Goal: Check status: Check status

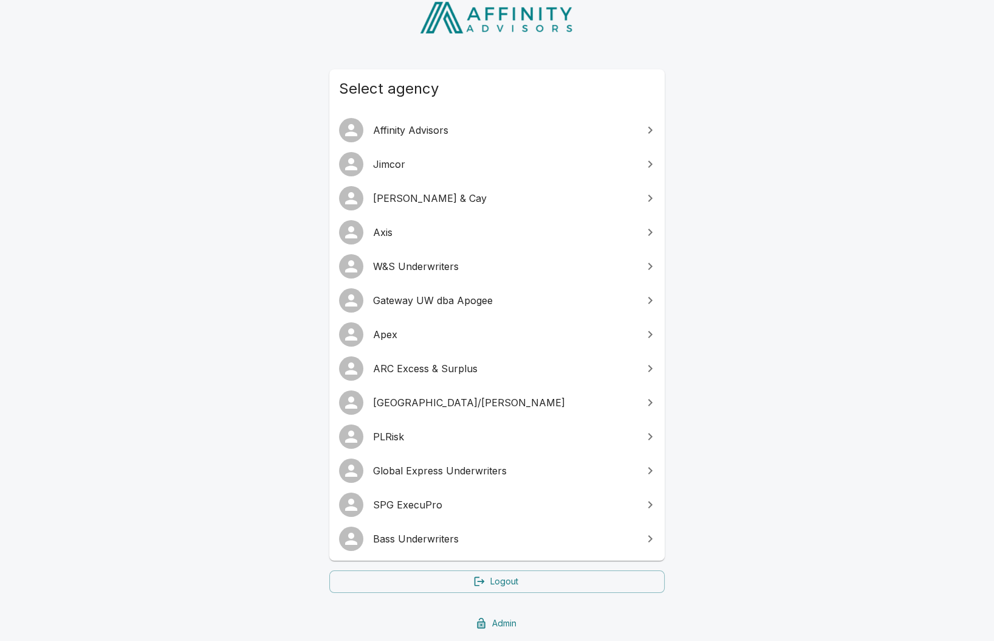
scroll to position [131, 0]
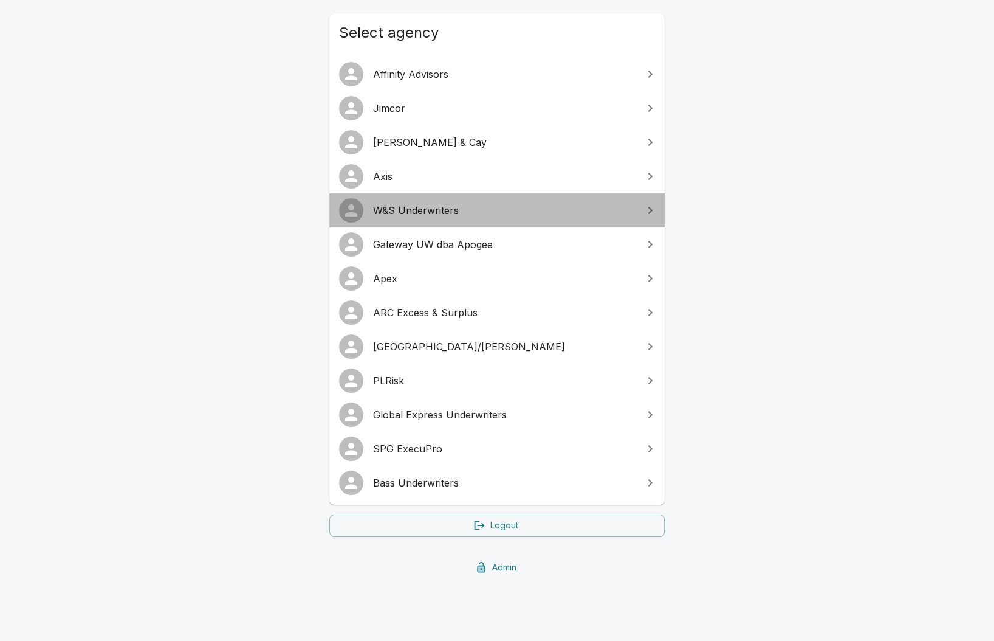
click at [417, 207] on span "W&S Underwriters" at bounding box center [504, 210] width 263 height 15
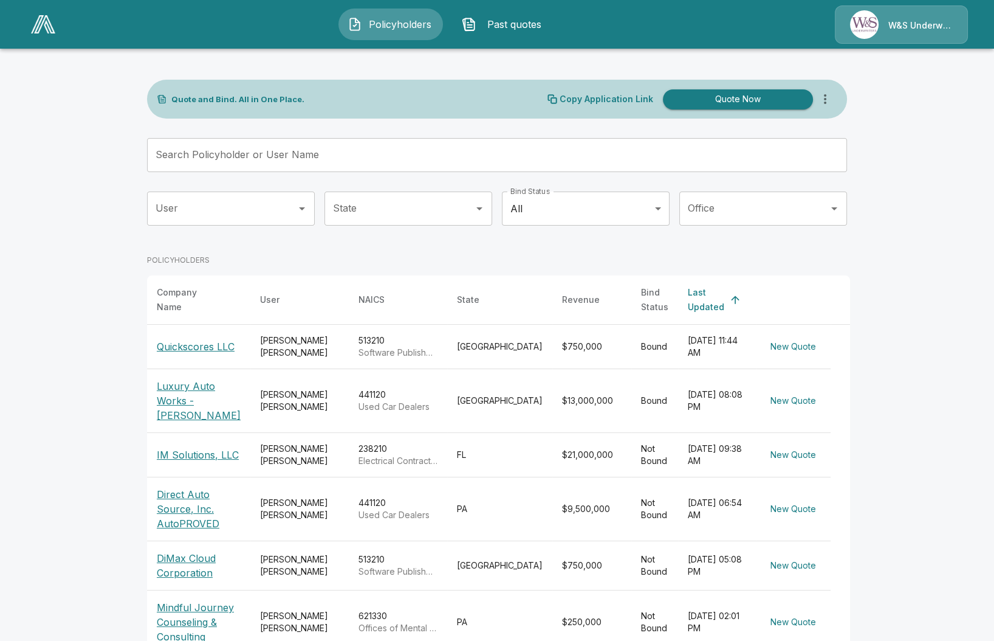
click at [391, 153] on input "Search Policyholder or User Name" at bounding box center [490, 155] width 687 height 34
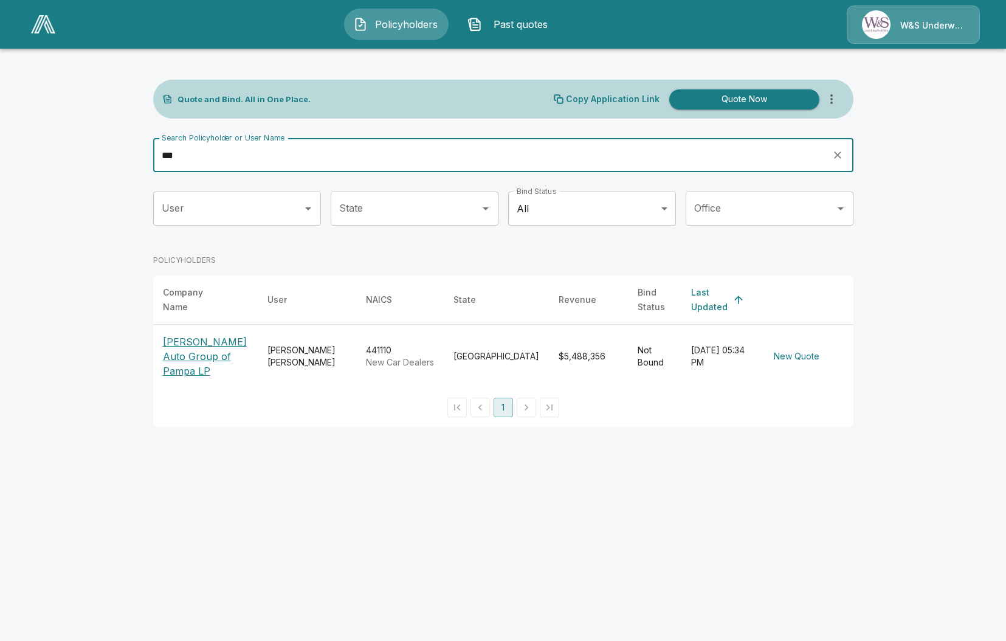
type input "***"
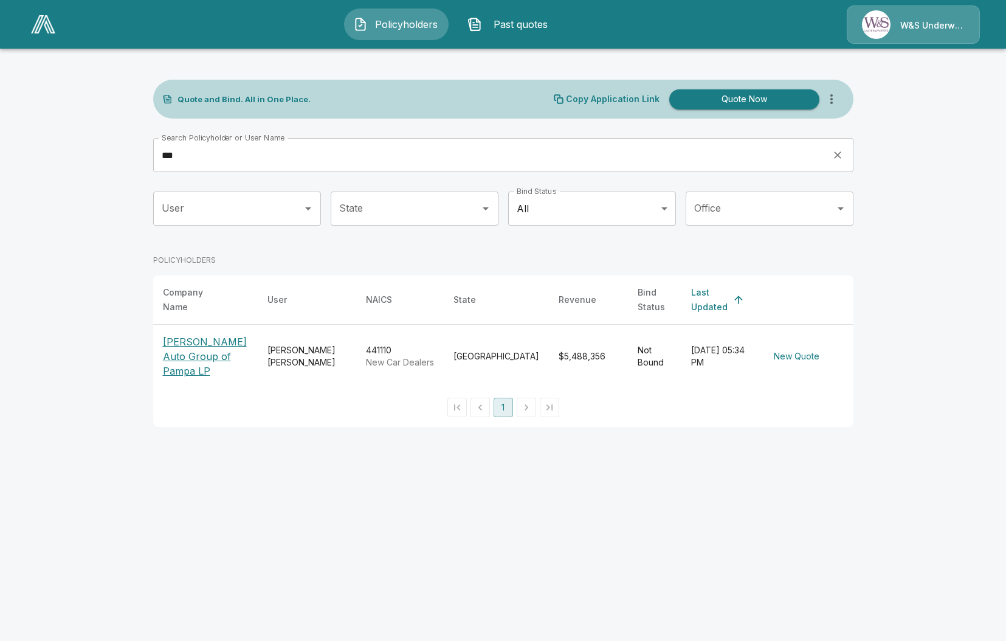
click at [165, 334] on p "McGavock Auto Group of Pampa LP" at bounding box center [205, 356] width 85 height 44
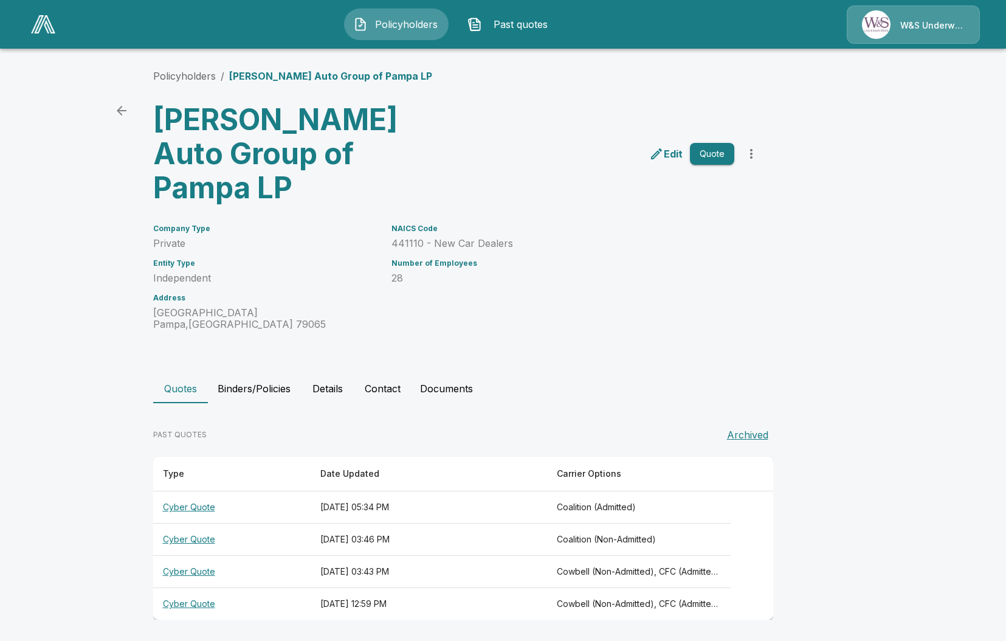
click at [185, 491] on th "Cyber Quote" at bounding box center [231, 507] width 157 height 32
click at [194, 523] on th "Cyber Quote" at bounding box center [231, 539] width 157 height 32
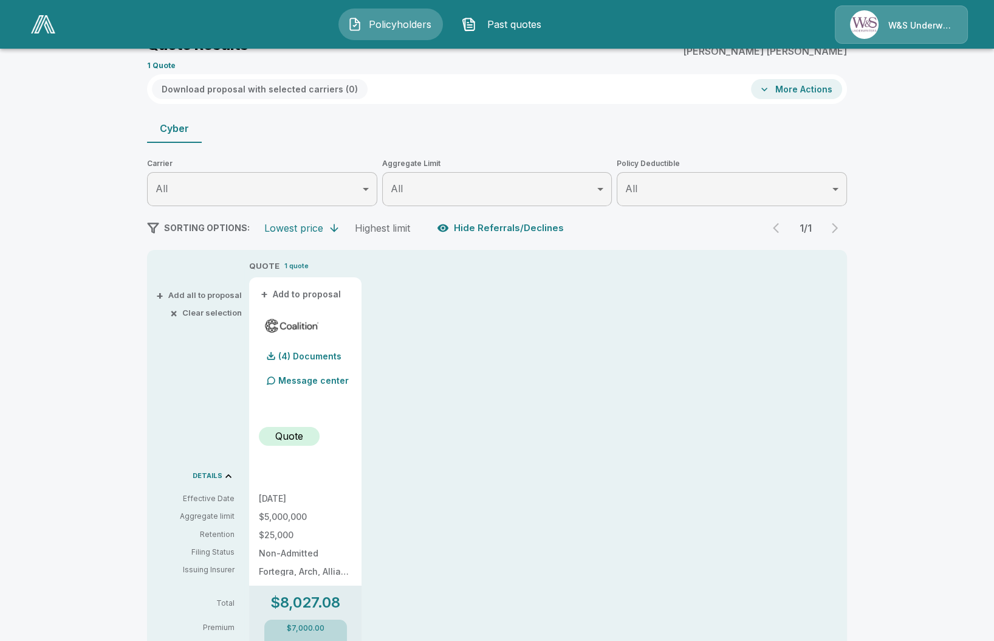
scroll to position [151, 0]
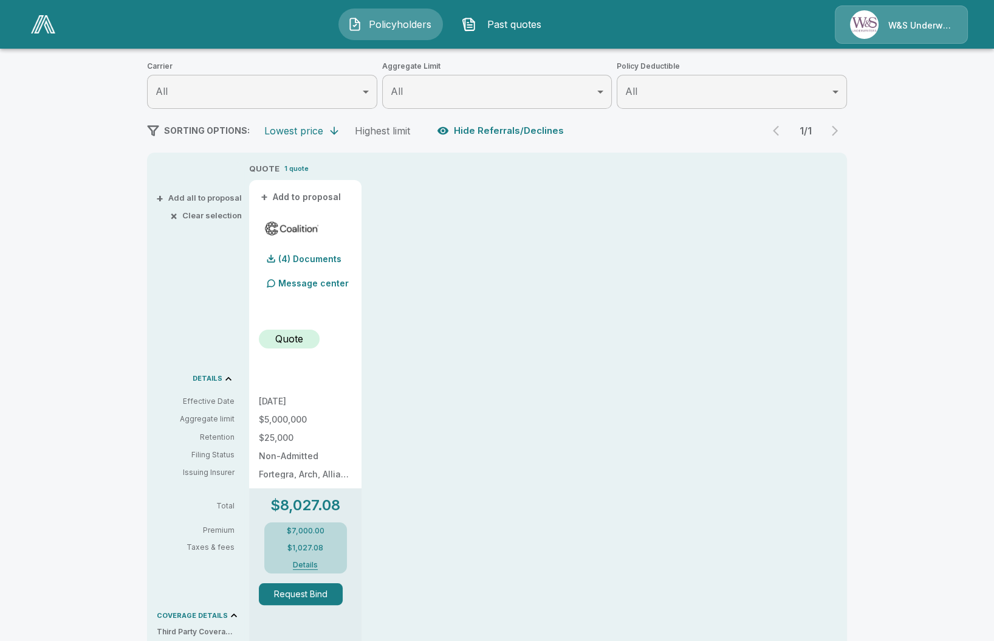
click at [315, 563] on button "Details" at bounding box center [305, 564] width 49 height 7
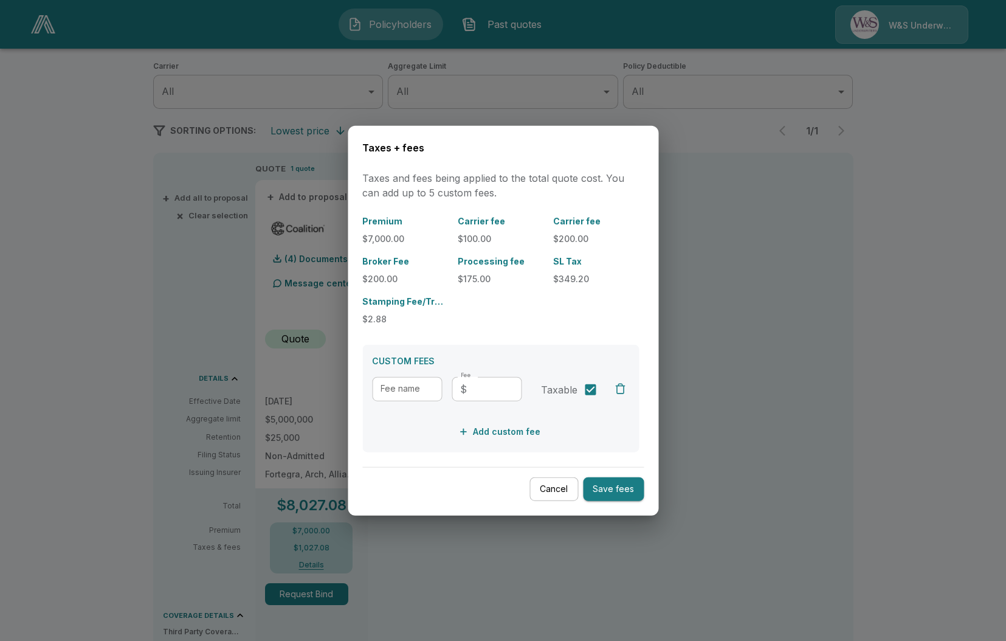
click at [155, 461] on div at bounding box center [503, 320] width 1006 height 641
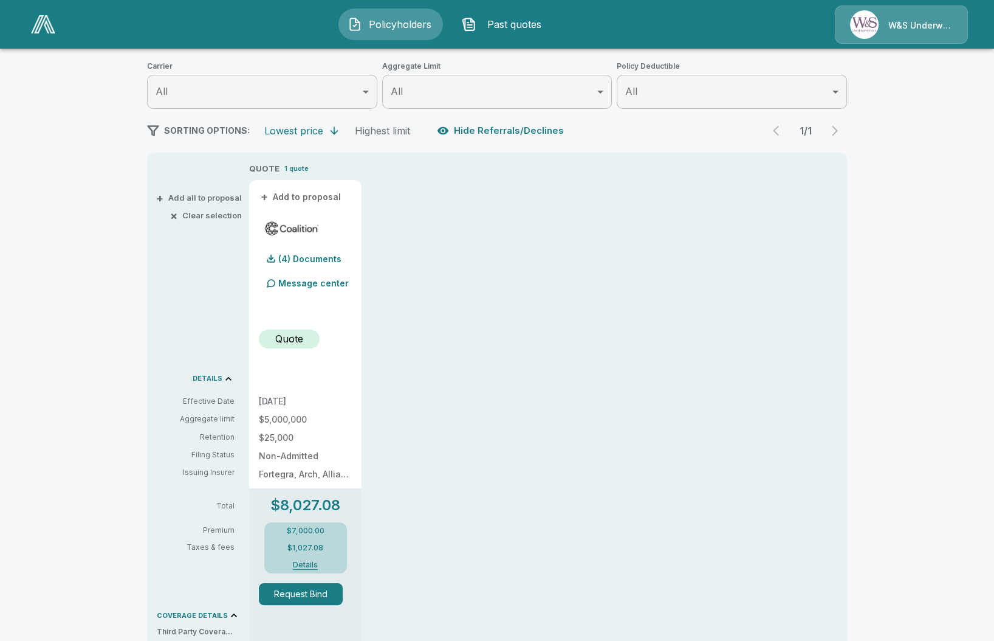
click at [115, 204] on div "Policyholders / McGavock Auto Group of Pampa LP / Quote Quote Results Broker Na…" at bounding box center [497, 492] width 994 height 1172
